Goal: Information Seeking & Learning: Learn about a topic

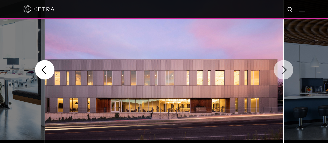
click at [291, 67] on button "Next" at bounding box center [283, 69] width 19 height 19
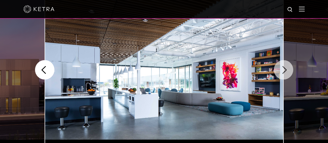
click at [279, 71] on button "Next" at bounding box center [283, 69] width 19 height 19
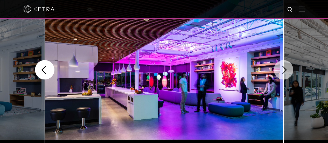
click at [279, 71] on button "Next" at bounding box center [283, 69] width 19 height 19
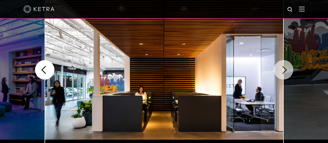
click at [278, 71] on button "Next" at bounding box center [283, 69] width 19 height 19
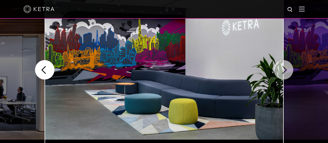
click at [283, 70] on button "Next" at bounding box center [283, 69] width 19 height 19
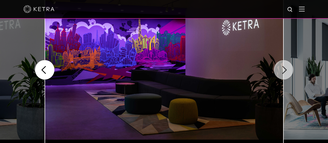
click at [283, 70] on button "Next" at bounding box center [283, 69] width 19 height 19
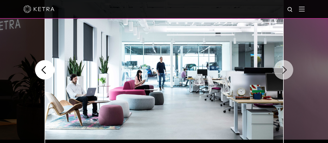
click at [280, 68] on button "Next" at bounding box center [283, 69] width 19 height 19
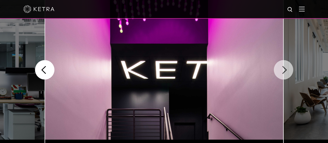
click at [280, 68] on button "Next" at bounding box center [283, 69] width 19 height 19
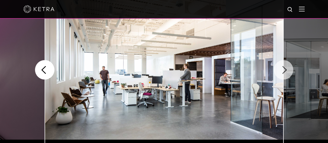
click at [280, 68] on button "Next" at bounding box center [283, 69] width 19 height 19
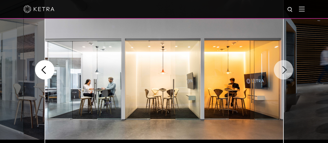
click at [280, 68] on button "Next" at bounding box center [283, 69] width 19 height 19
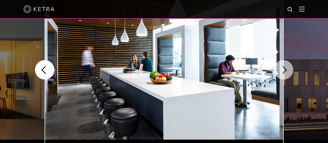
click at [280, 68] on button "Next" at bounding box center [283, 69] width 19 height 19
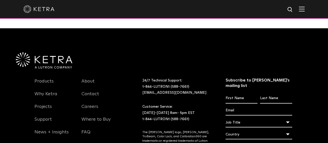
scroll to position [373, 0]
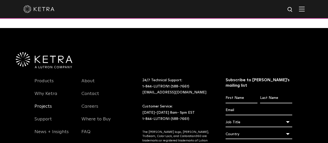
click at [45, 108] on link "Projects" at bounding box center [42, 109] width 17 height 12
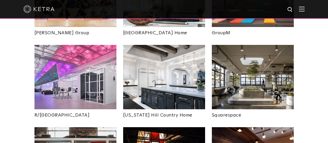
scroll to position [955, 0]
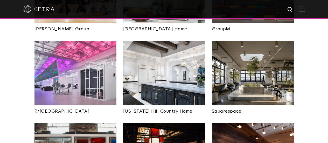
click at [71, 61] on img at bounding box center [75, 73] width 82 height 64
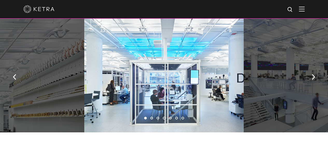
scroll to position [303, 0]
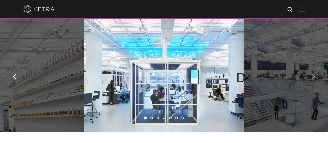
click at [314, 67] on button "button" at bounding box center [313, 76] width 11 height 18
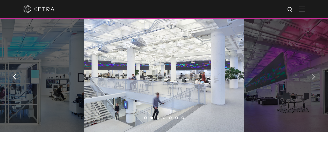
click at [314, 67] on button "button" at bounding box center [313, 76] width 11 height 18
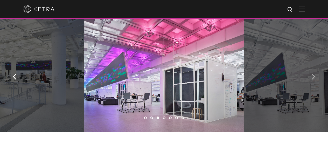
click at [314, 67] on button "button" at bounding box center [313, 76] width 11 height 18
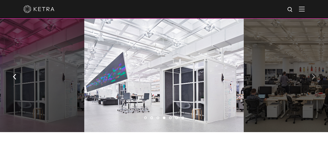
click at [314, 67] on button "button" at bounding box center [313, 76] width 11 height 18
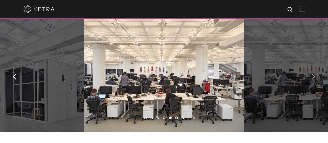
click at [314, 67] on button "button" at bounding box center [313, 76] width 11 height 18
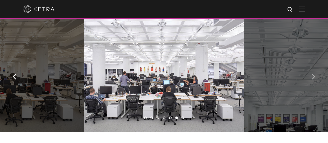
click at [314, 67] on button "button" at bounding box center [313, 76] width 11 height 18
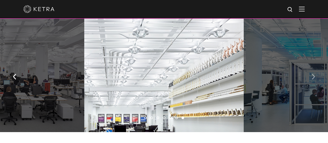
click at [314, 67] on button "button" at bounding box center [313, 76] width 11 height 18
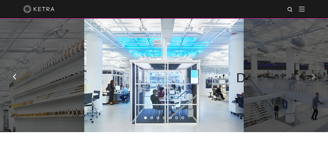
click at [314, 67] on button "button" at bounding box center [313, 76] width 11 height 18
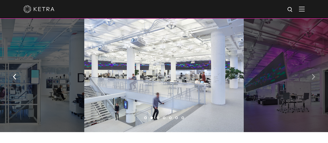
click at [314, 67] on button "button" at bounding box center [313, 76] width 11 height 18
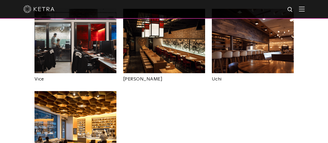
scroll to position [1070, 0]
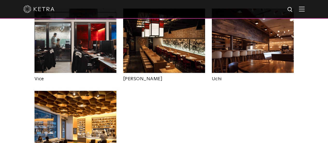
click at [95, 91] on img at bounding box center [75, 123] width 82 height 64
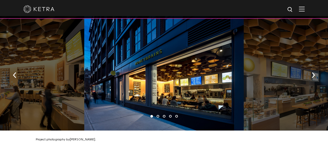
scroll to position [305, 0]
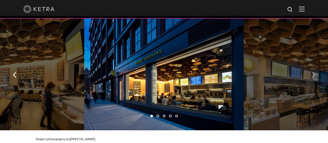
click at [312, 72] on img "button" at bounding box center [313, 75] width 3 height 6
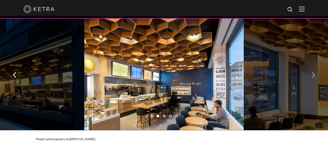
click at [312, 72] on img "button" at bounding box center [313, 75] width 3 height 6
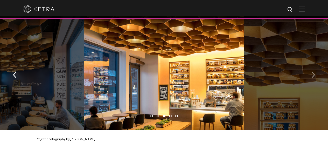
click at [312, 72] on img "button" at bounding box center [313, 75] width 3 height 6
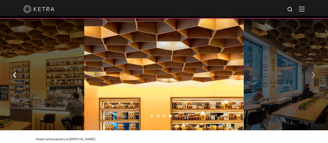
click at [312, 72] on img "button" at bounding box center [313, 75] width 3 height 6
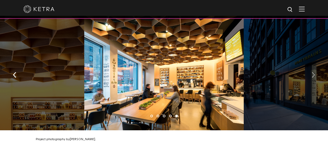
click at [312, 72] on img "button" at bounding box center [313, 75] width 3 height 6
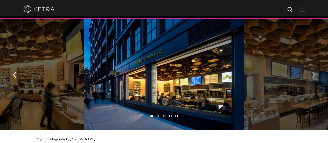
click at [312, 72] on img "button" at bounding box center [313, 75] width 3 height 6
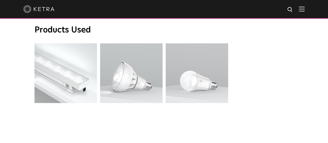
scroll to position [447, 0]
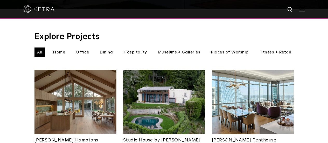
scroll to position [167, 0]
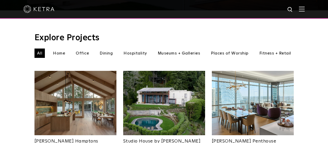
click at [73, 96] on img at bounding box center [75, 103] width 82 height 64
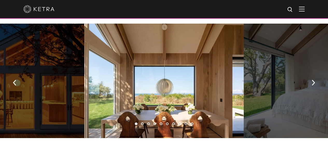
scroll to position [753, 0]
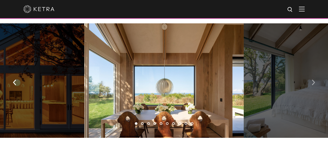
click at [314, 79] on img "button" at bounding box center [313, 82] width 3 height 6
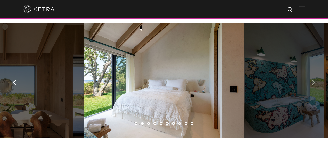
click at [314, 79] on img "button" at bounding box center [313, 82] width 3 height 6
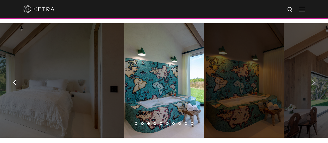
click at [314, 79] on img "button" at bounding box center [313, 82] width 3 height 6
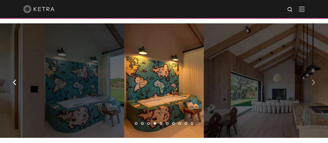
click at [314, 79] on img "button" at bounding box center [313, 82] width 3 height 6
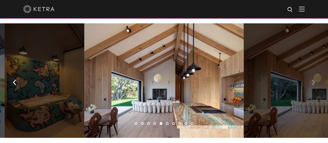
click at [314, 80] on img "button" at bounding box center [313, 82] width 3 height 6
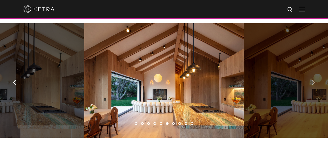
click at [312, 79] on img "button" at bounding box center [313, 82] width 3 height 6
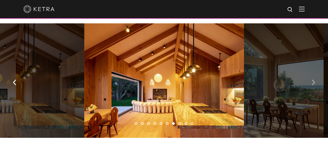
click at [312, 79] on img "button" at bounding box center [313, 82] width 3 height 6
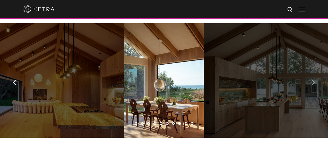
click at [312, 79] on img "button" at bounding box center [313, 82] width 3 height 6
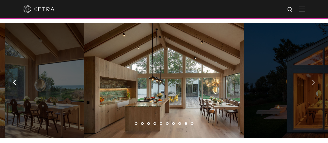
click at [312, 79] on img "button" at bounding box center [313, 82] width 3 height 6
